Goal: Task Accomplishment & Management: Use online tool/utility

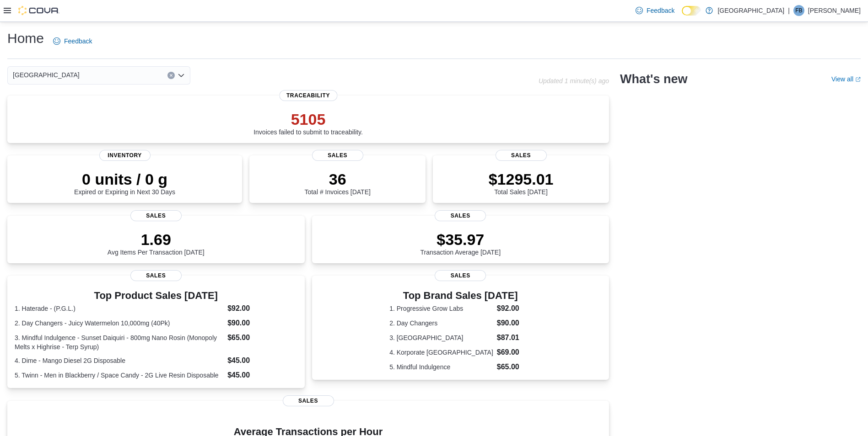
click at [1, 11] on div "Feedback Dark Mode Kush House | FB [PERSON_NAME]" at bounding box center [434, 11] width 868 height 22
click at [5, 11] on icon at bounding box center [7, 10] width 7 height 7
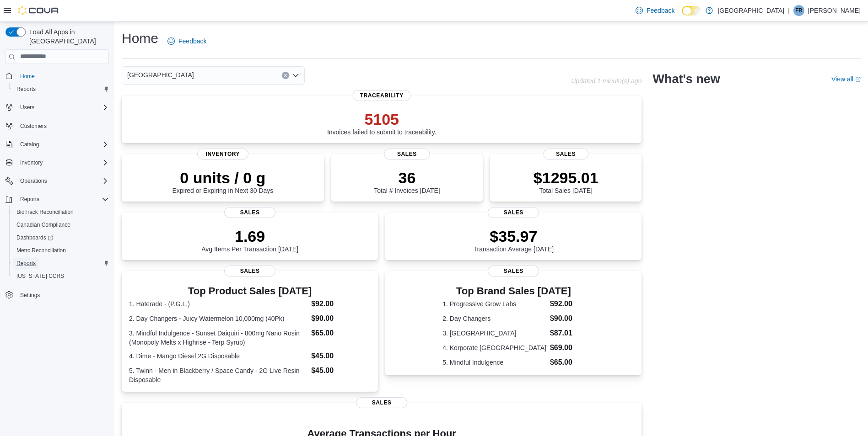
click at [28, 260] on span "Reports" at bounding box center [25, 263] width 19 height 7
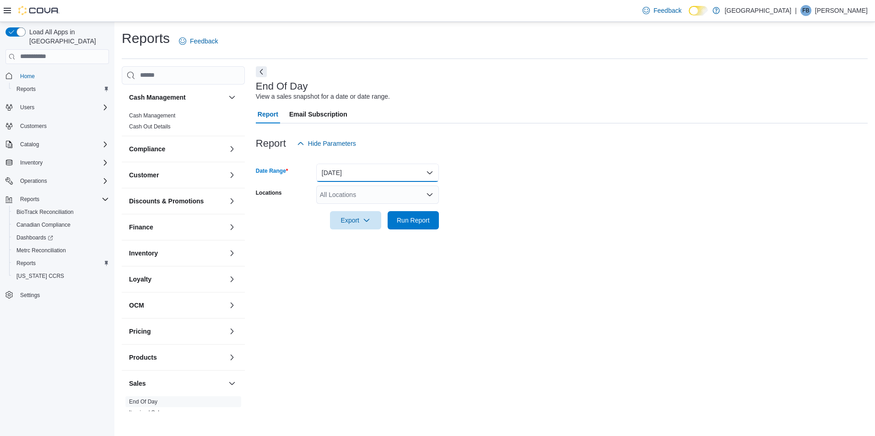
click at [334, 172] on button "[DATE]" at bounding box center [377, 173] width 123 height 18
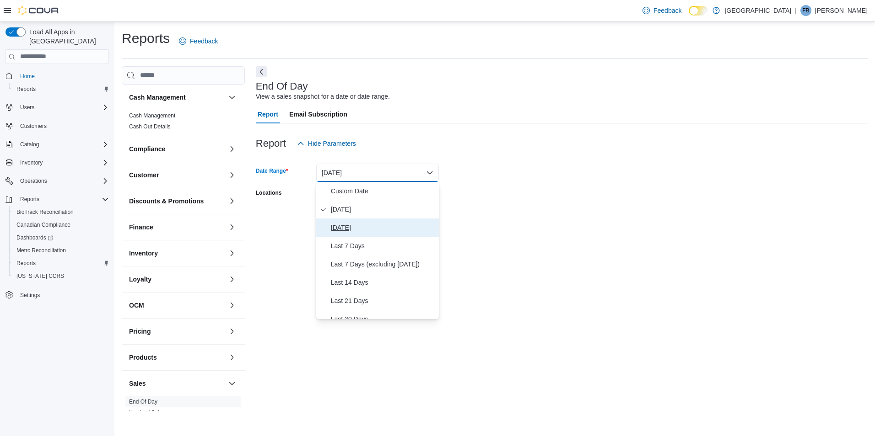
click at [337, 228] on span "[DATE]" at bounding box center [383, 227] width 104 height 11
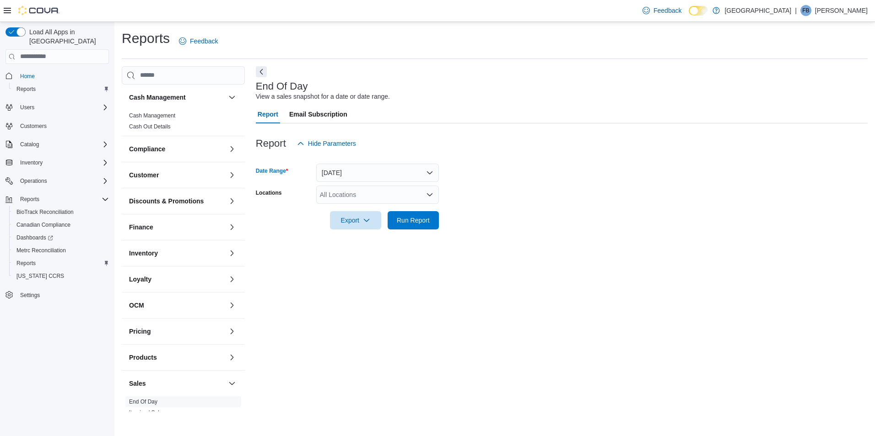
click at [363, 198] on div "All Locations" at bounding box center [377, 195] width 123 height 18
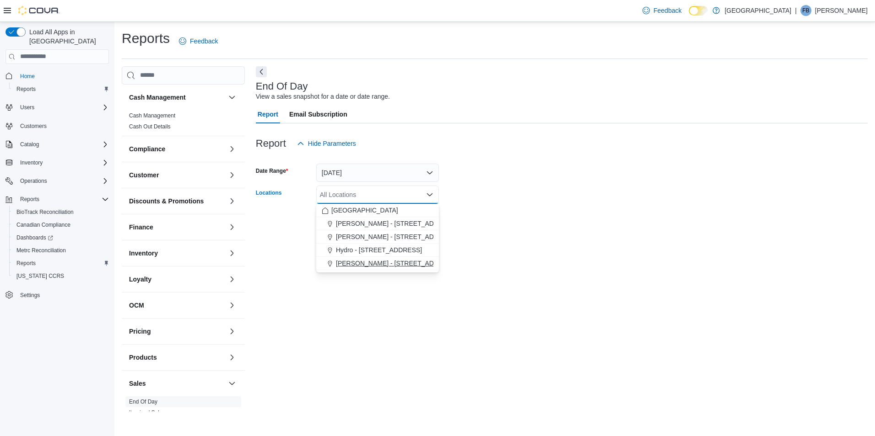
drag, startPoint x: 355, startPoint y: 267, endPoint x: 552, endPoint y: 182, distance: 213.9
click at [360, 266] on span "[PERSON_NAME] - [STREET_ADDRESS]" at bounding box center [397, 263] width 122 height 9
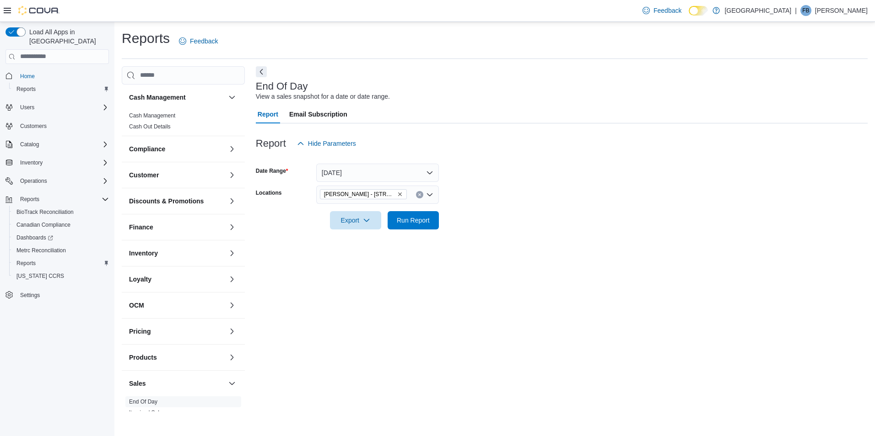
drag, startPoint x: 552, startPoint y: 180, endPoint x: 546, endPoint y: 183, distance: 6.8
click at [546, 183] on form "Date Range [DATE] Locations [PERSON_NAME] - [STREET_ADDRESS] Export Run Report" at bounding box center [562, 191] width 612 height 77
click at [408, 223] on span "Run Report" at bounding box center [413, 219] width 33 height 9
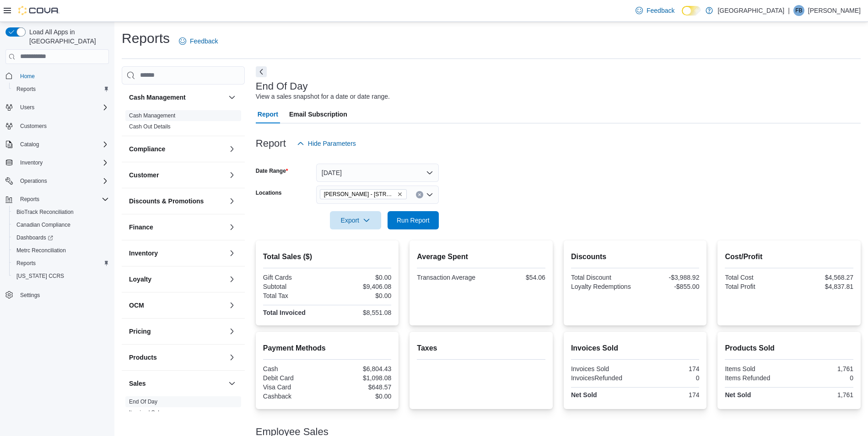
click at [164, 113] on link "Cash Management" at bounding box center [152, 116] width 46 height 6
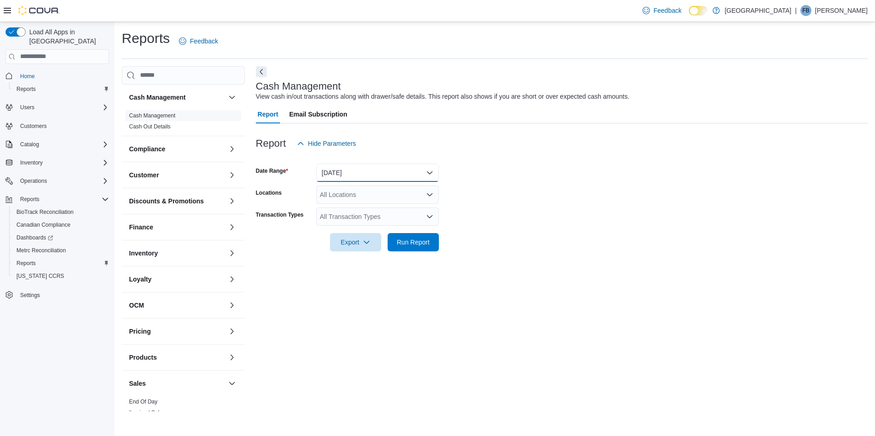
click at [349, 178] on button "[DATE]" at bounding box center [377, 173] width 123 height 18
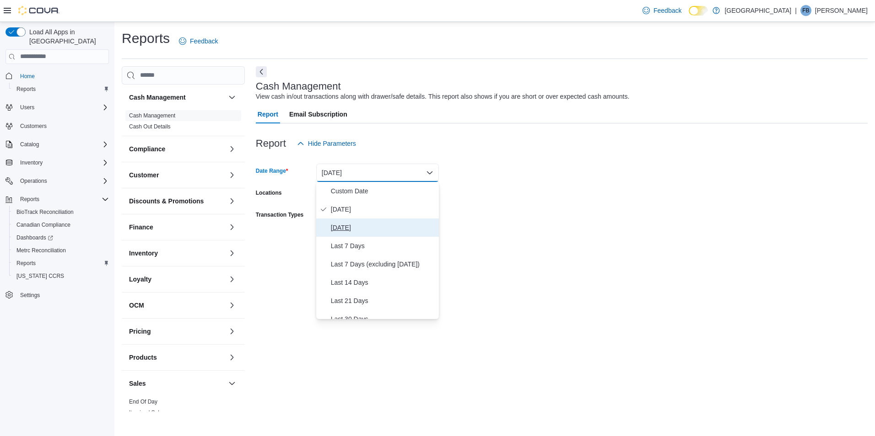
click at [359, 230] on span "[DATE]" at bounding box center [383, 227] width 104 height 11
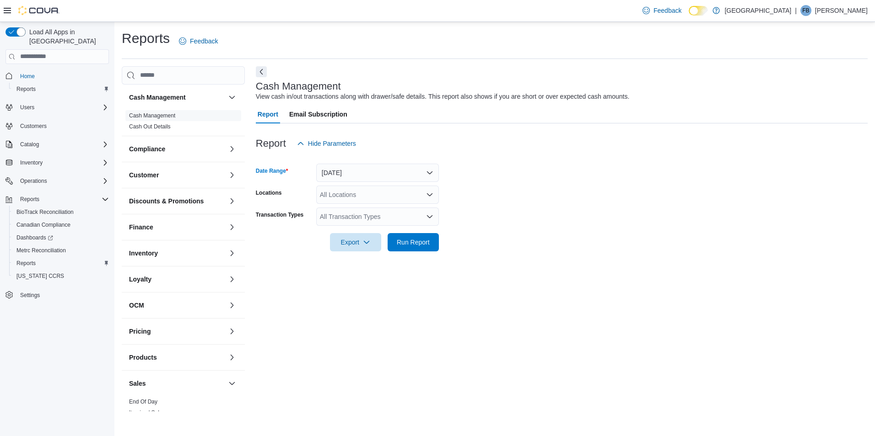
click at [375, 195] on div "All Locations" at bounding box center [377, 195] width 123 height 18
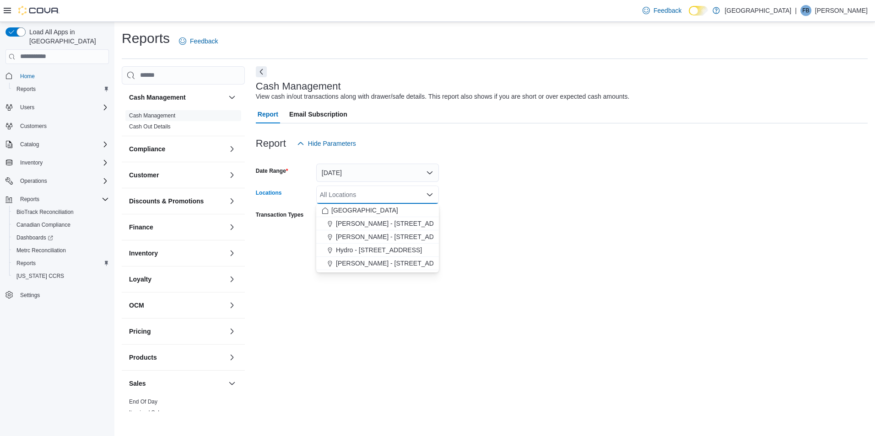
drag, startPoint x: 368, startPoint y: 259, endPoint x: 506, endPoint y: 228, distance: 142.0
click at [382, 255] on div "Kush House [PERSON_NAME] - [STREET_ADDRESS][PERSON_NAME][PERSON_NAME] - [STREET…" at bounding box center [377, 237] width 123 height 66
click at [517, 221] on form "Date Range [DATE] Locations All Locations Combo box. Selected. Combo box input.…" at bounding box center [562, 202] width 612 height 99
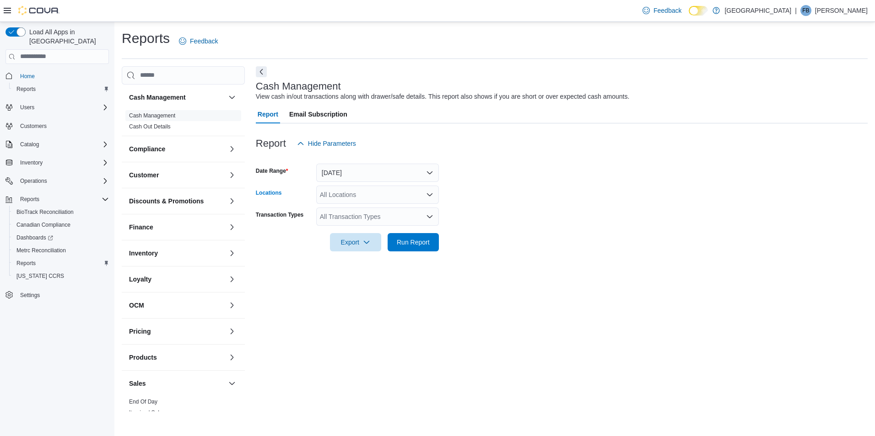
click at [398, 203] on div "All Locations" at bounding box center [377, 195] width 123 height 18
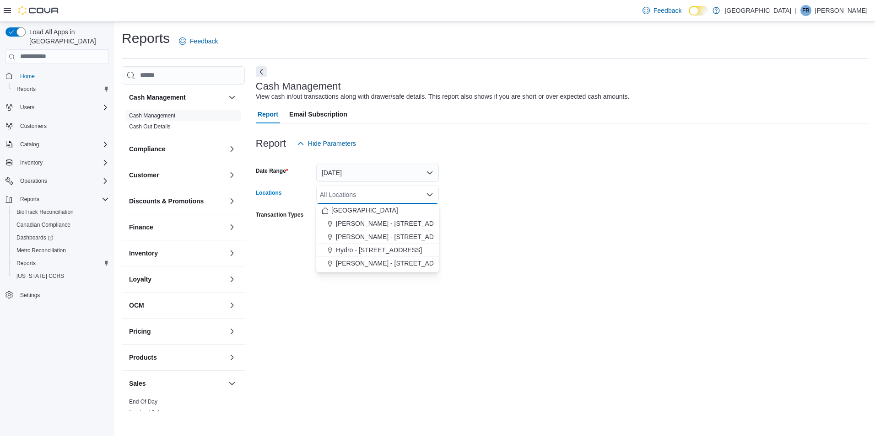
drag, startPoint x: 358, startPoint y: 264, endPoint x: 442, endPoint y: 244, distance: 86.4
click at [369, 261] on span "[PERSON_NAME] - [STREET_ADDRESS]" at bounding box center [397, 263] width 122 height 9
click at [514, 223] on form "Date Range [DATE] Locations [GEOGRAPHIC_DATA] - [STREET_ADDRESS] Selected. [PER…" at bounding box center [562, 202] width 612 height 99
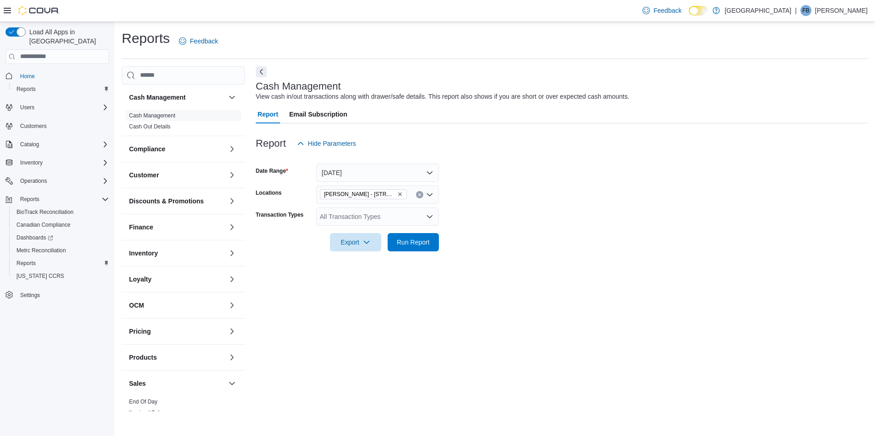
drag, startPoint x: 342, startPoint y: 218, endPoint x: 346, endPoint y: 222, distance: 5.9
click at [343, 218] on div "All Transaction Types" at bounding box center [377, 217] width 123 height 18
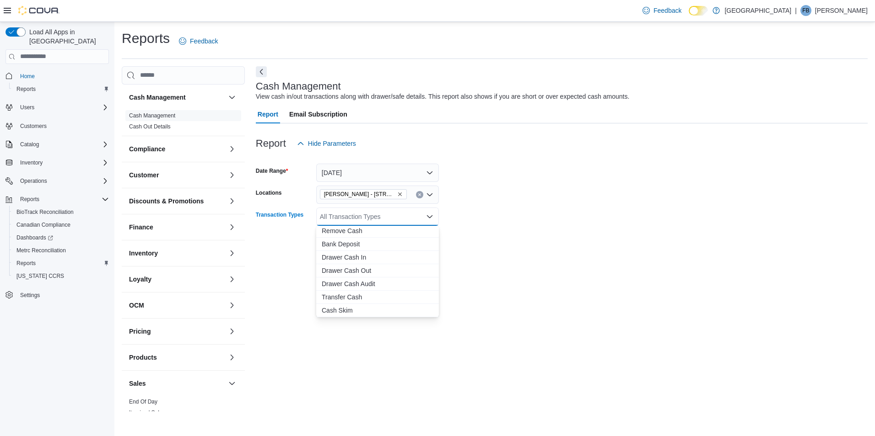
click at [338, 305] on button "Cash Skim" at bounding box center [377, 310] width 123 height 13
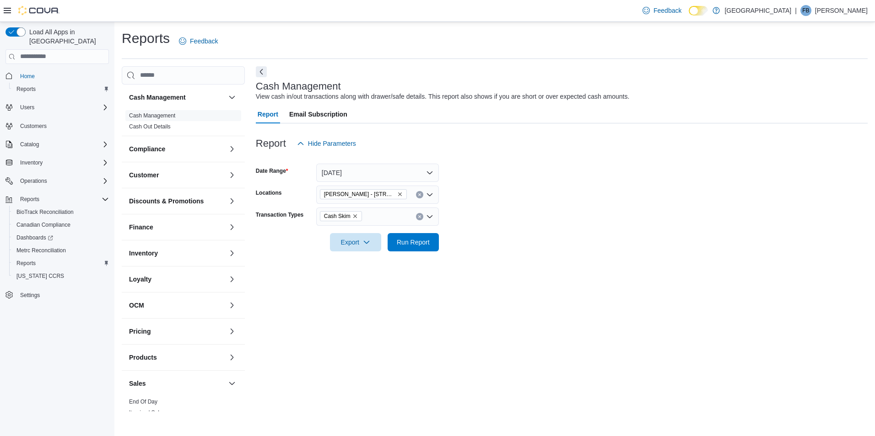
drag, startPoint x: 514, startPoint y: 244, endPoint x: 506, endPoint y: 245, distance: 7.9
click at [506, 245] on form "Date Range [DATE] Locations [PERSON_NAME] - [STREET_ADDRESS] Transaction Types …" at bounding box center [562, 202] width 612 height 99
click at [414, 244] on span "Run Report" at bounding box center [413, 241] width 33 height 9
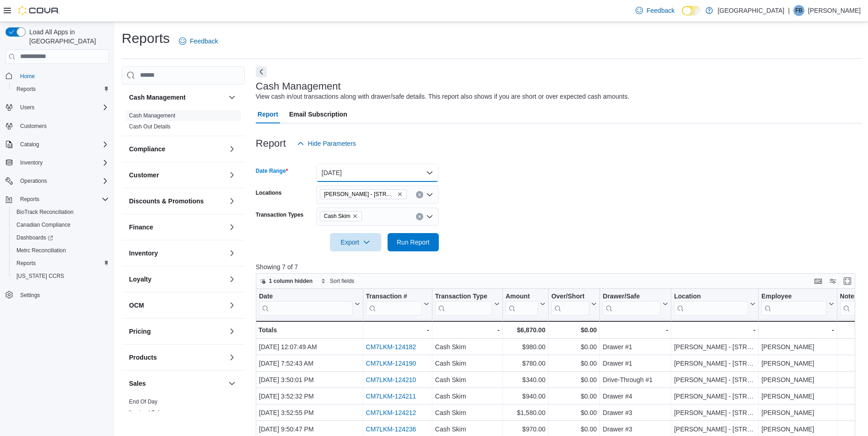
click at [409, 175] on button "[DATE]" at bounding box center [377, 173] width 123 height 18
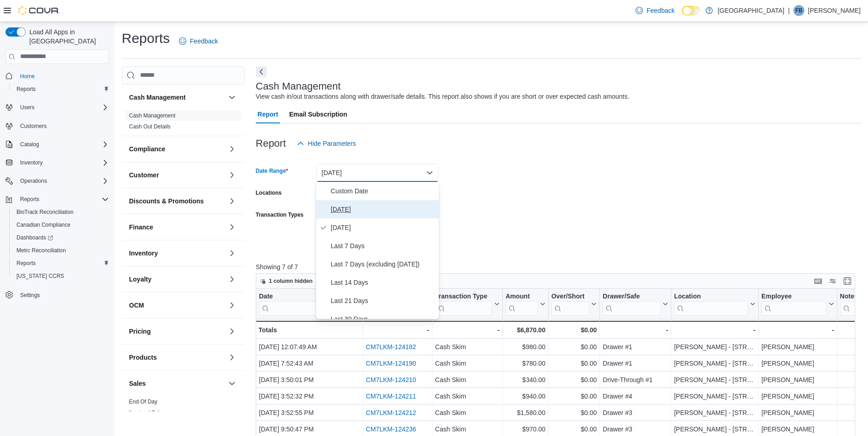
click at [355, 215] on button "[DATE]" at bounding box center [377, 209] width 123 height 18
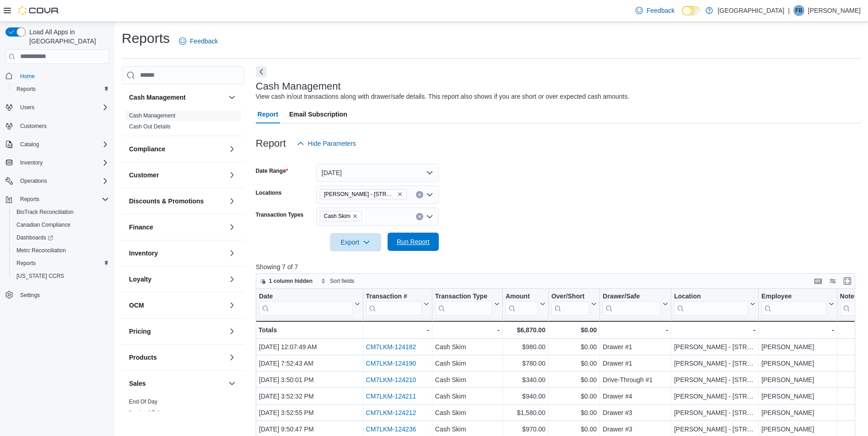
click at [408, 243] on span "Run Report" at bounding box center [413, 241] width 33 height 9
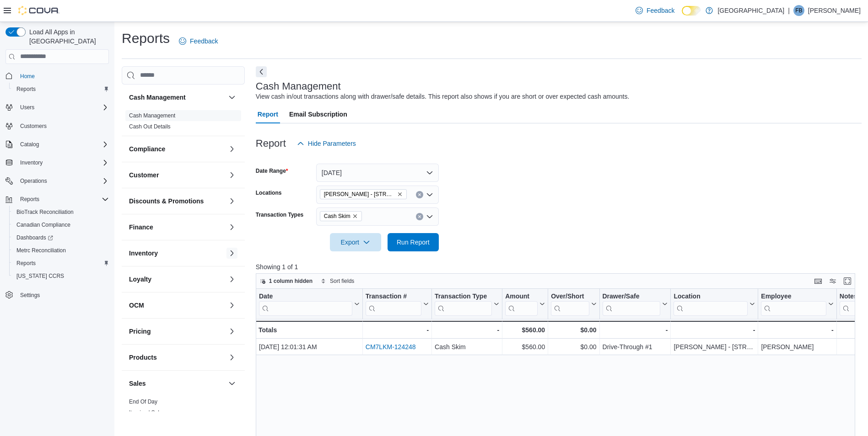
click at [226, 254] on button "button" at bounding box center [231, 253] width 11 height 11
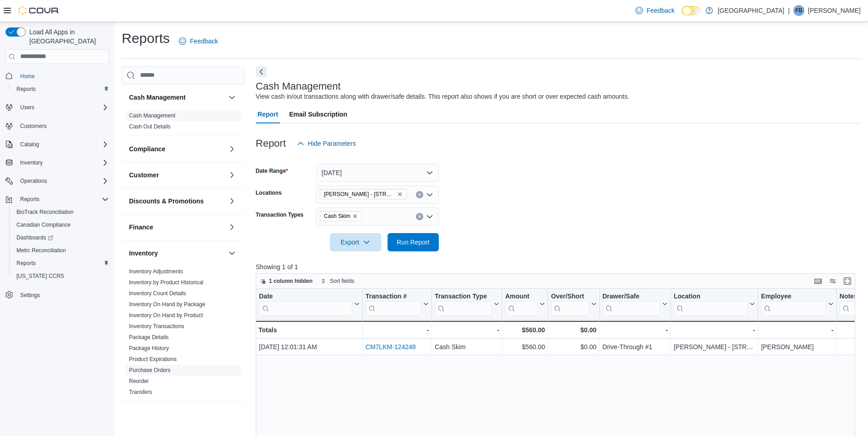
click at [159, 369] on link "Purchase Orders" at bounding box center [150, 370] width 42 height 6
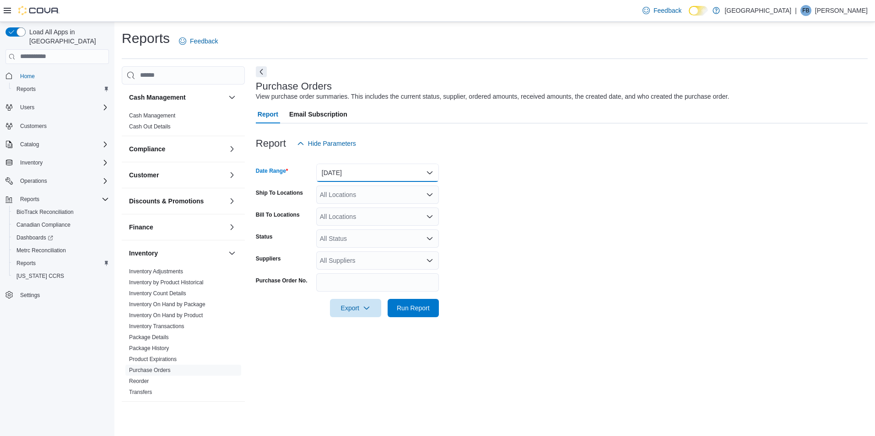
click at [364, 175] on button "[DATE]" at bounding box center [377, 173] width 123 height 18
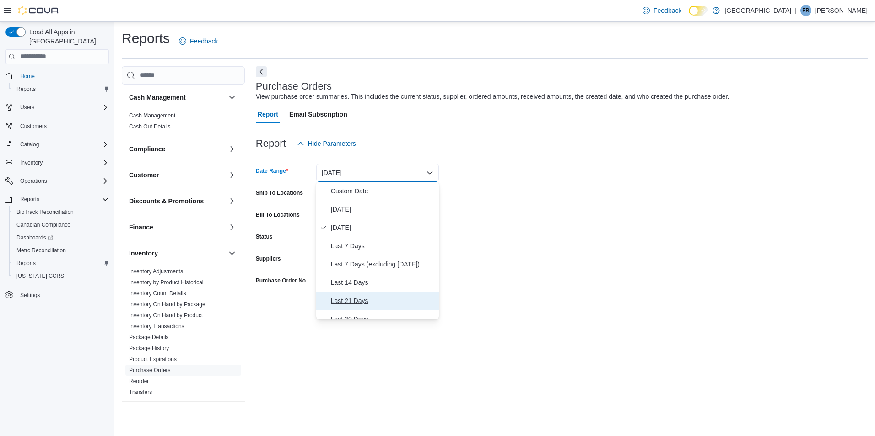
click at [346, 295] on button "Last 21 Days" at bounding box center [377, 301] width 123 height 18
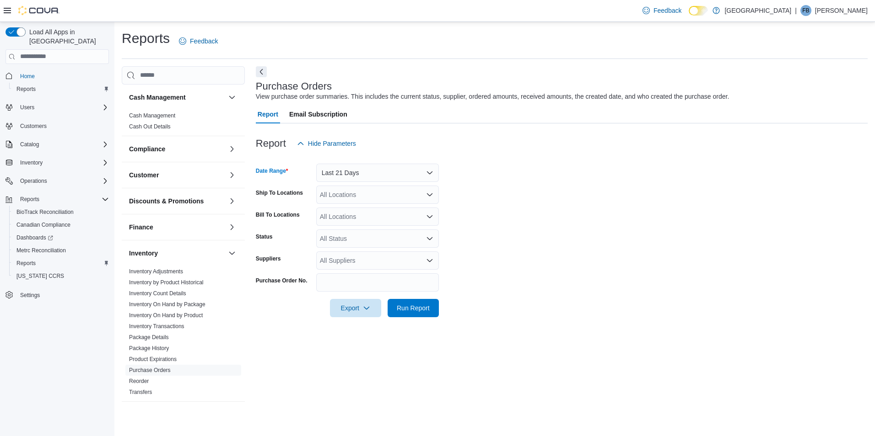
click at [364, 197] on div "All Locations" at bounding box center [377, 195] width 123 height 18
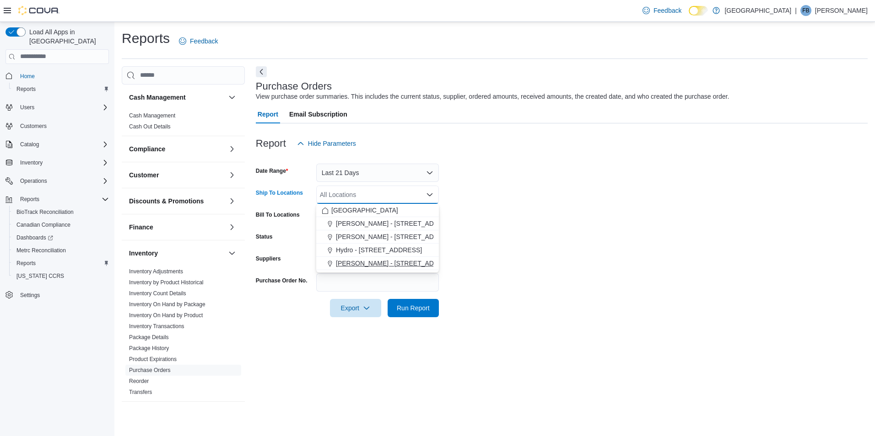
click at [355, 261] on span "[PERSON_NAME] - [STREET_ADDRESS]" at bounding box center [397, 263] width 122 height 9
drag, startPoint x: 561, startPoint y: 188, endPoint x: 419, endPoint y: 215, distance: 144.7
click at [554, 191] on form "Date Range Last 21 Days Ship To Locations [PERSON_NAME] - [STREET_ADDRESS] Sele…" at bounding box center [562, 235] width 612 height 165
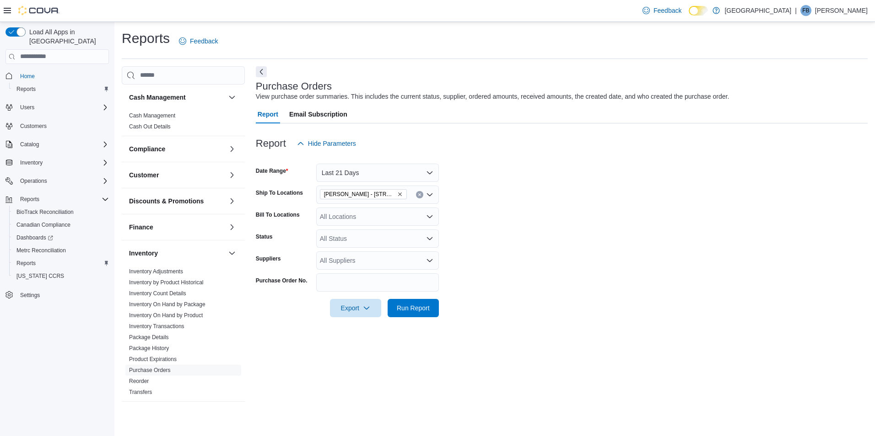
click at [381, 213] on div "All Locations" at bounding box center [377, 217] width 123 height 18
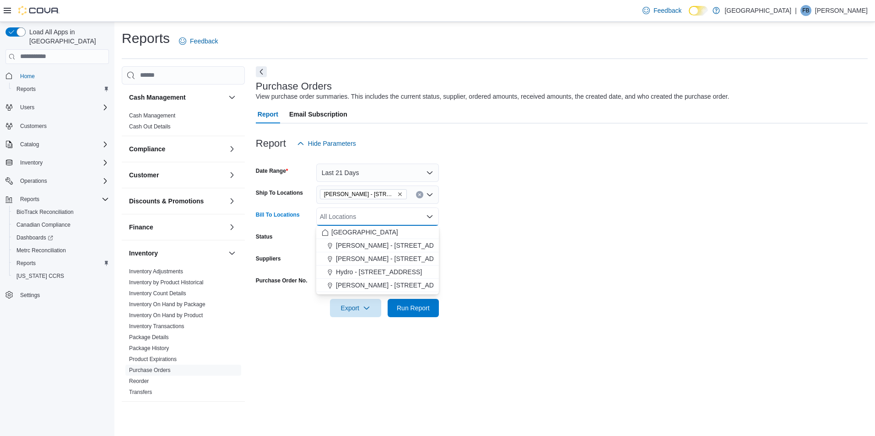
drag, startPoint x: 555, startPoint y: 246, endPoint x: 547, endPoint y: 248, distance: 8.5
click at [547, 248] on form "Date Range Last 21 Days Ship To Locations [GEOGRAPHIC_DATA] - [STREET_ADDRESS] …" at bounding box center [562, 235] width 612 height 165
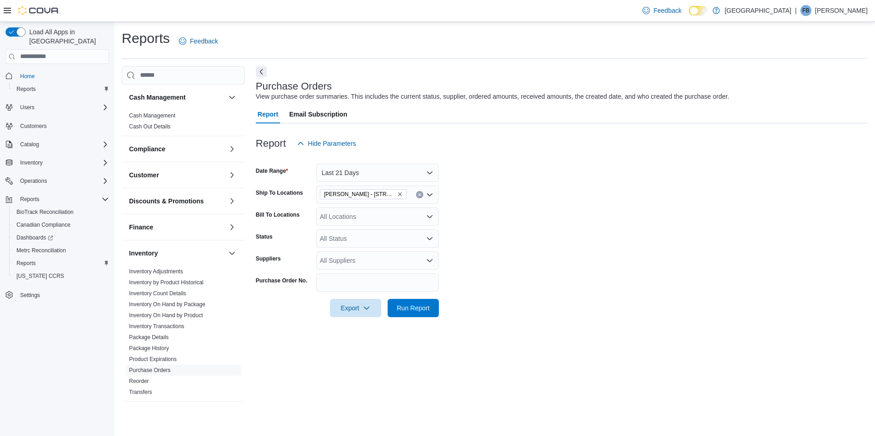
click at [371, 240] on div "All Status" at bounding box center [377, 239] width 123 height 18
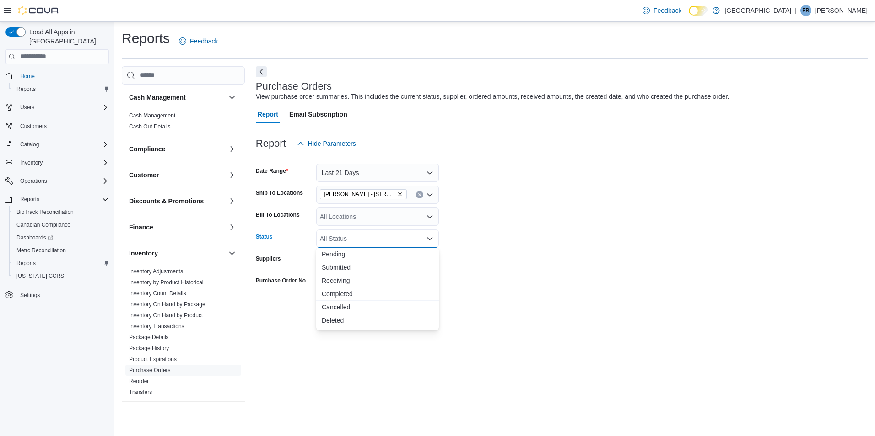
drag, startPoint x: 547, startPoint y: 237, endPoint x: 447, endPoint y: 255, distance: 101.9
click at [526, 241] on form "Date Range Last 21 Days Ship To Locations [GEOGRAPHIC_DATA] - [STREET_ADDRESS] …" at bounding box center [562, 235] width 612 height 165
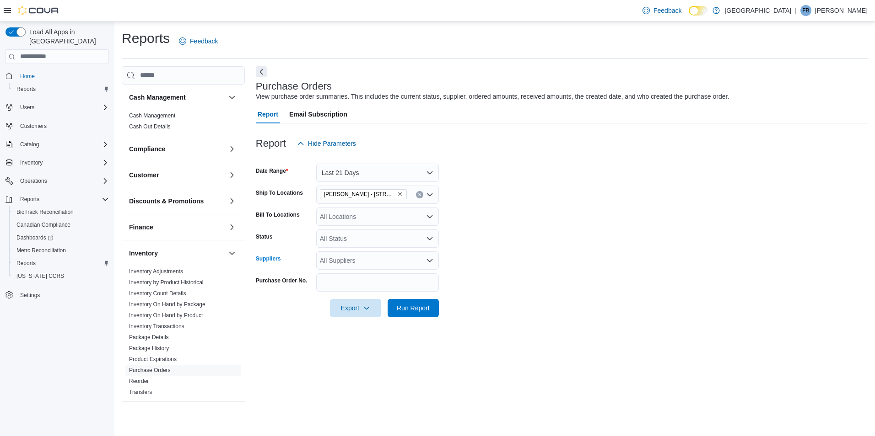
click at [389, 262] on div "All Suppliers" at bounding box center [377, 261] width 123 height 18
type input "******"
click at [352, 275] on span "Big City Growers" at bounding box center [378, 276] width 112 height 9
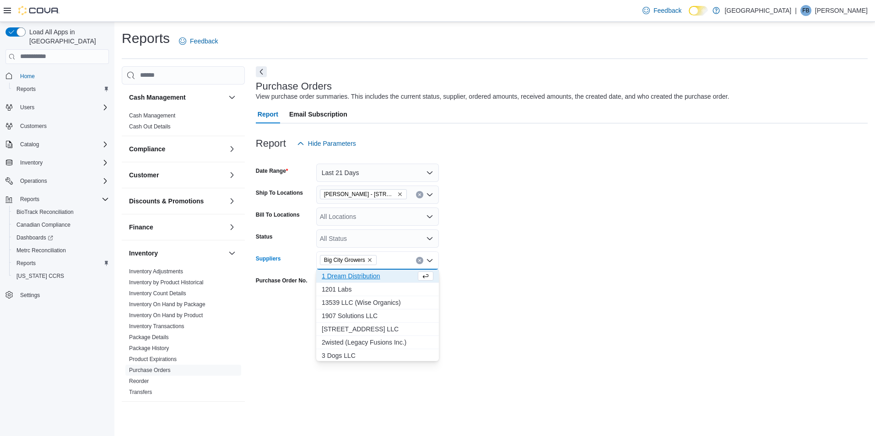
click at [495, 298] on div at bounding box center [562, 295] width 612 height 7
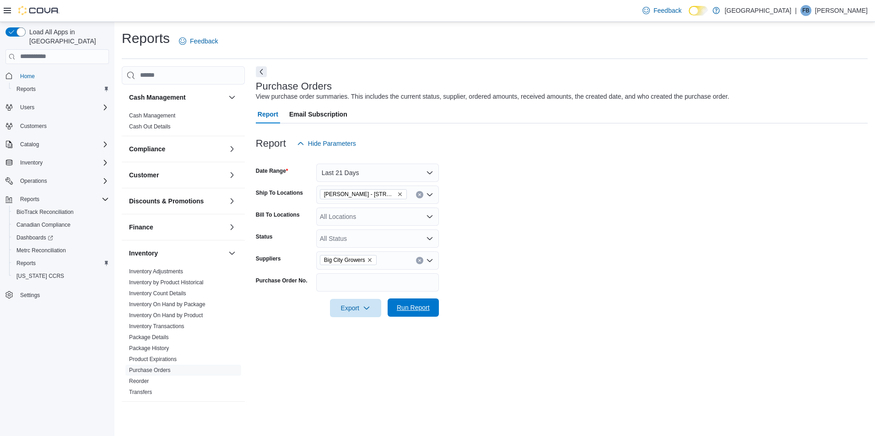
click at [413, 307] on span "Run Report" at bounding box center [413, 307] width 33 height 9
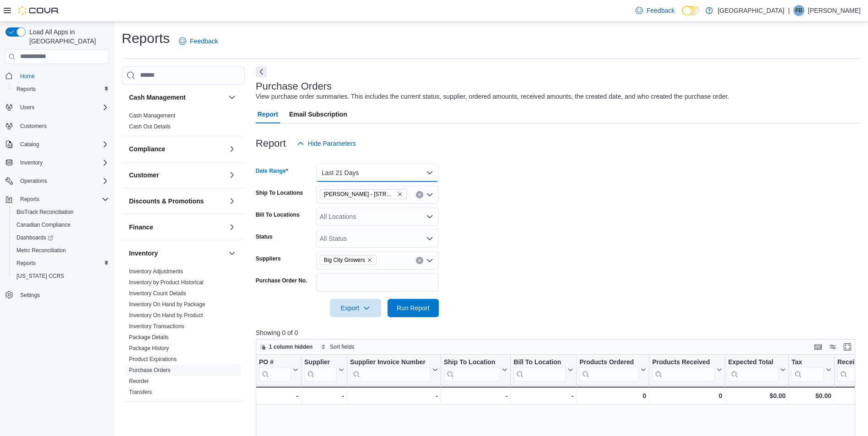
click at [384, 173] on button "Last 21 Days" at bounding box center [377, 173] width 123 height 18
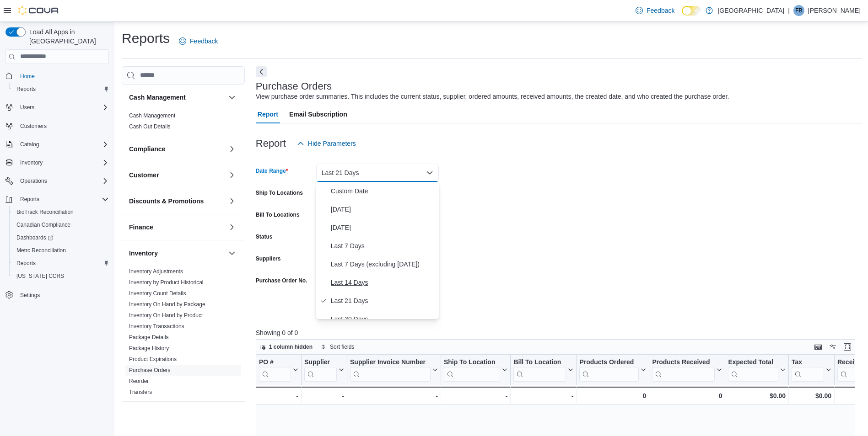
scroll to position [92, 0]
click at [370, 228] on span "Last 30 Days" at bounding box center [383, 227] width 104 height 11
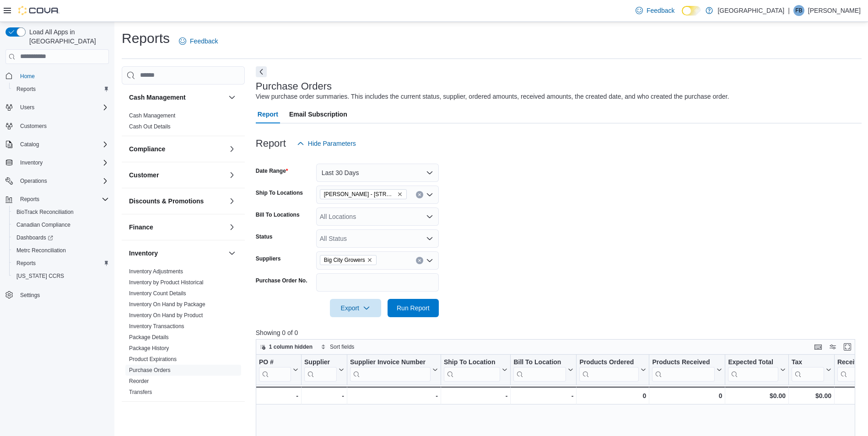
click at [494, 215] on form "Date Range Last 30 Days Ship To Locations [PERSON_NAME] - [STREET_ADDRESS] Bill…" at bounding box center [559, 235] width 606 height 165
click at [415, 308] on span "Run Report" at bounding box center [413, 307] width 33 height 9
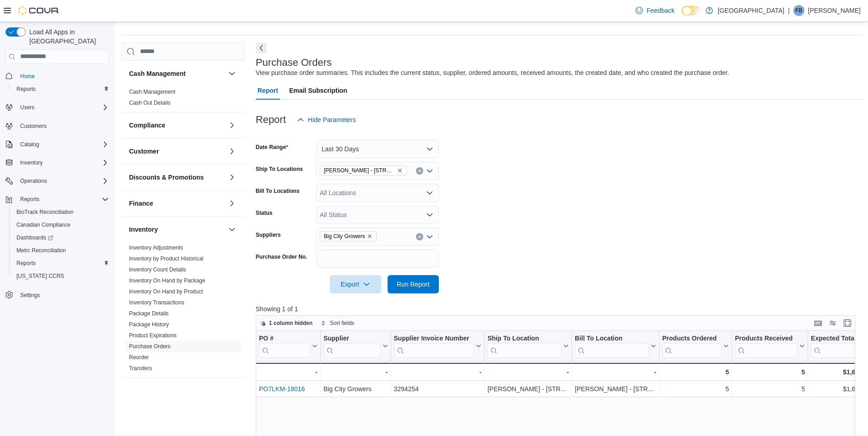
scroll to position [46, 0]
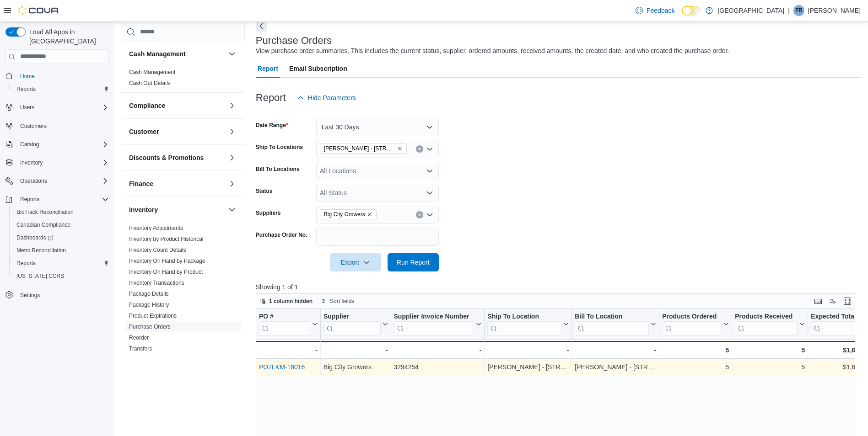
click at [294, 366] on link "PO7LKM-18016" at bounding box center [282, 367] width 46 height 7
